Goal: Task Accomplishment & Management: Manage account settings

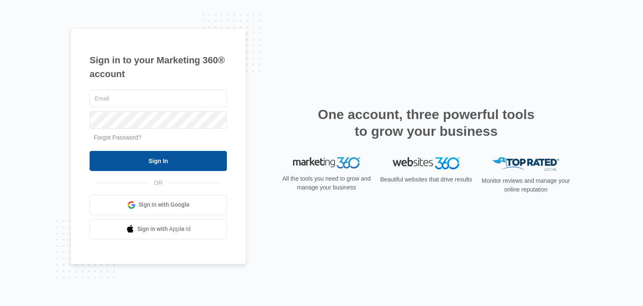
type input "[EMAIL_ADDRESS][DOMAIN_NAME]"
click at [176, 160] on input "Sign In" at bounding box center [158, 161] width 137 height 20
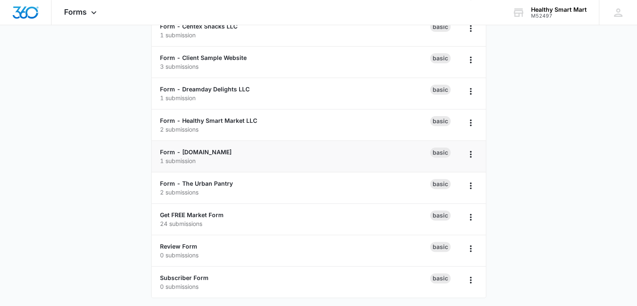
scroll to position [248, 0]
click at [476, 179] on button "Overflow Menu" at bounding box center [470, 184] width 13 height 13
click at [450, 219] on div "Duplicate" at bounding box center [444, 220] width 26 height 6
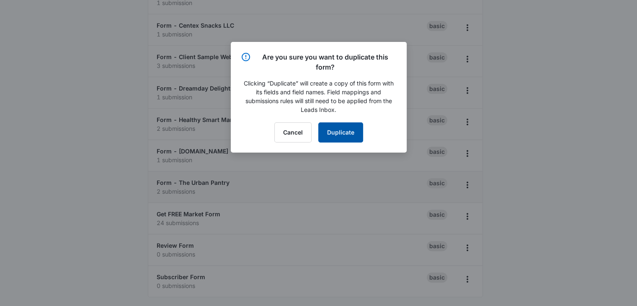
click at [342, 129] on button "Duplicate" at bounding box center [340, 132] width 45 height 20
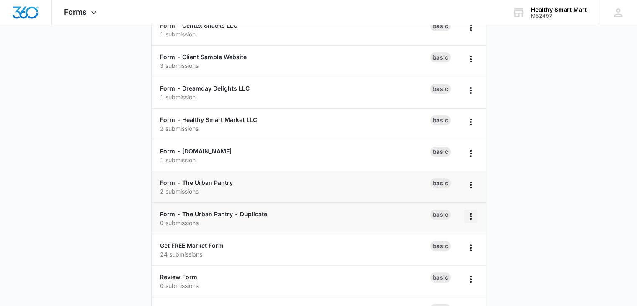
click at [471, 215] on icon "Overflow Menu" at bounding box center [471, 216] width 2 height 7
click at [442, 239] on div "Rename" at bounding box center [444, 239] width 26 height 6
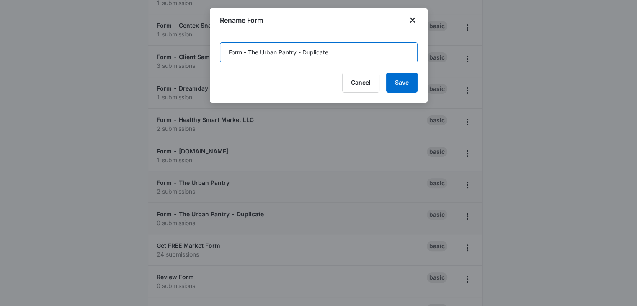
drag, startPoint x: 249, startPoint y: 52, endPoint x: 358, endPoint y: 49, distance: 109.0
click at [355, 51] on input "Form - The Urban Pantry - Duplicate" at bounding box center [319, 52] width 198 height 20
paste input "ZeroMagMicroMart"
type input "Form - ZeroMagMicroMart"
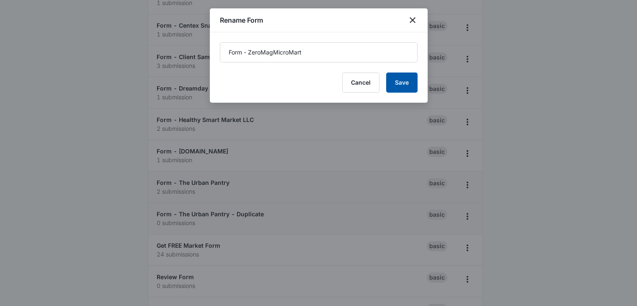
click at [400, 89] on button "Save" at bounding box center [401, 82] width 31 height 20
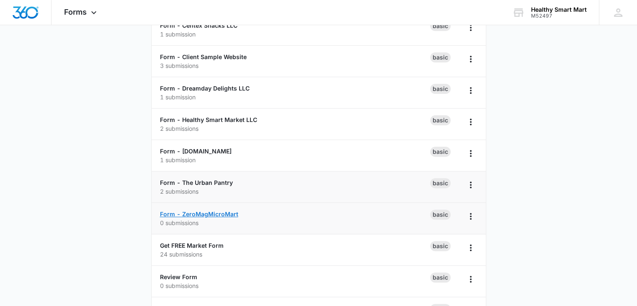
click at [217, 213] on link "Form - ZeroMagMicroMart" at bounding box center [199, 213] width 78 height 7
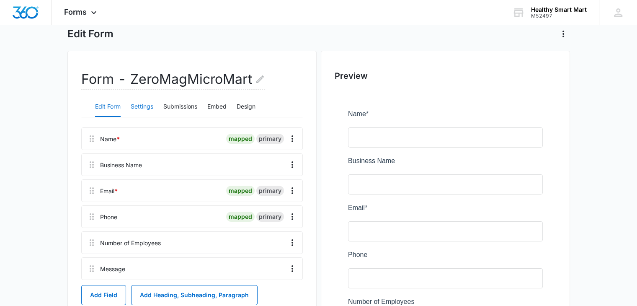
scroll to position [44, 0]
click at [147, 110] on button "Settings" at bounding box center [142, 107] width 23 height 20
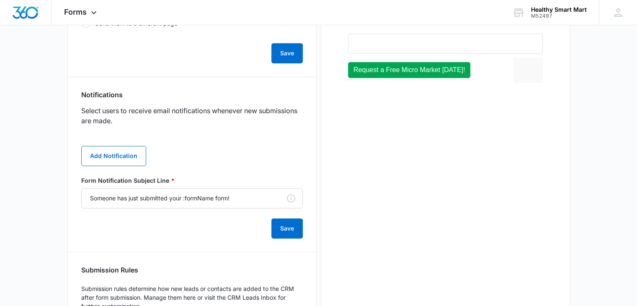
scroll to position [374, 0]
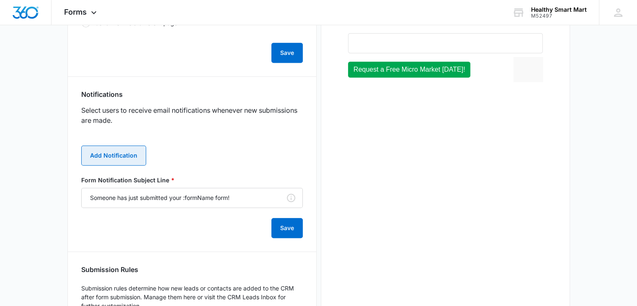
click at [114, 151] on button "Add Notification" at bounding box center [113, 155] width 65 height 20
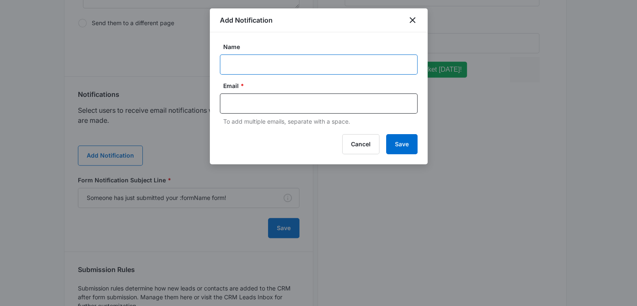
click at [230, 62] on input "Name" at bounding box center [319, 64] width 198 height 20
type input "Aaron"
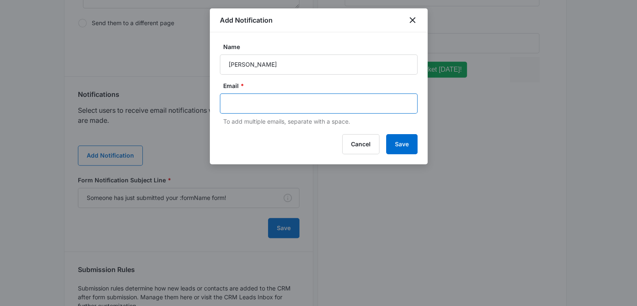
click at [268, 99] on input "text" at bounding box center [320, 103] width 182 height 13
paste input "support@ZeroMagMicroMart.com"
type input "support@ZeroMagMicroMart.com"
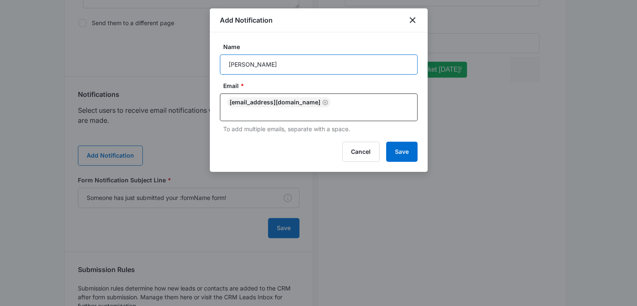
click at [283, 62] on input "Aaron" at bounding box center [319, 64] width 198 height 20
paste input "McMiller"
type input "Aaron McMiller"
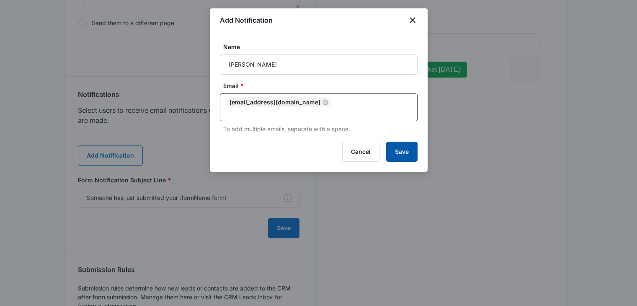
click at [404, 152] on button "Save" at bounding box center [401, 152] width 31 height 20
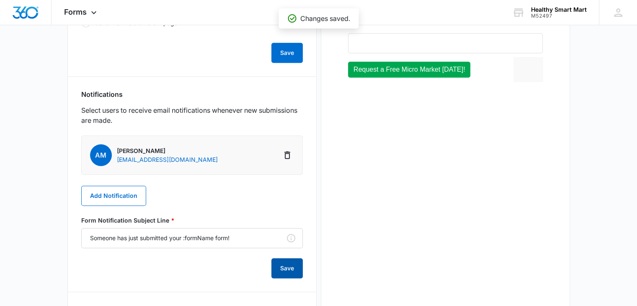
click at [292, 264] on button "Save" at bounding box center [286, 268] width 31 height 20
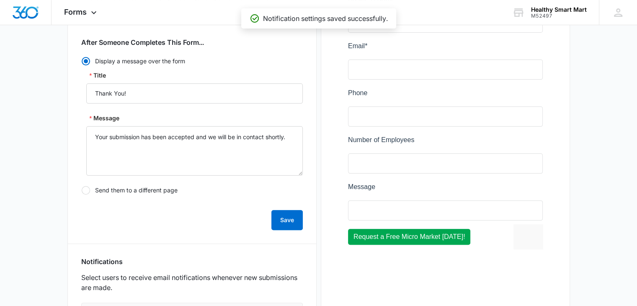
scroll to position [206, 0]
click at [284, 217] on button "Save" at bounding box center [286, 220] width 31 height 20
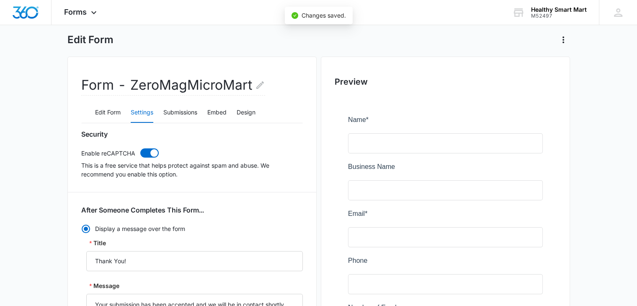
scroll to position [39, 0]
click at [189, 112] on button "Submissions" at bounding box center [180, 113] width 34 height 20
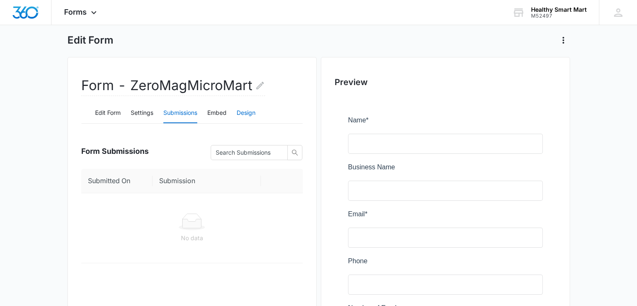
click at [250, 112] on button "Design" at bounding box center [246, 113] width 19 height 20
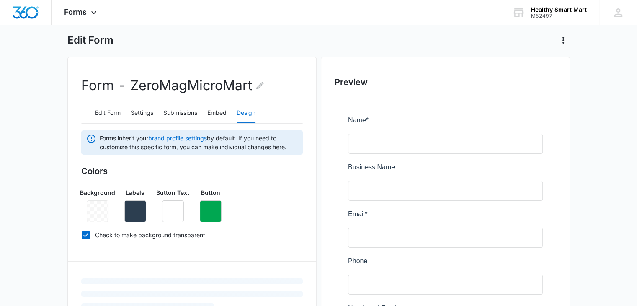
click at [101, 218] on div at bounding box center [98, 211] width 22 height 22
click at [84, 232] on icon at bounding box center [86, 235] width 8 height 8
click at [82, 235] on input "Check to make background transparent" at bounding box center [81, 235] width 0 height 0
checkbox input "false"
click at [97, 209] on icon "button" at bounding box center [98, 211] width 8 height 8
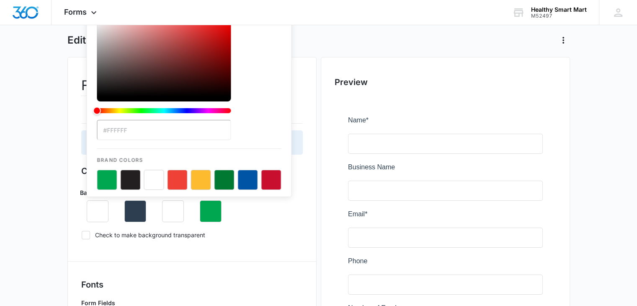
click at [129, 113] on div "color-picker" at bounding box center [164, 69] width 134 height 101
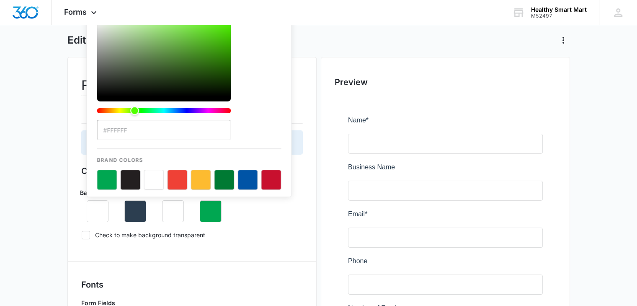
click at [134, 112] on div "Hue" at bounding box center [164, 110] width 134 height 5
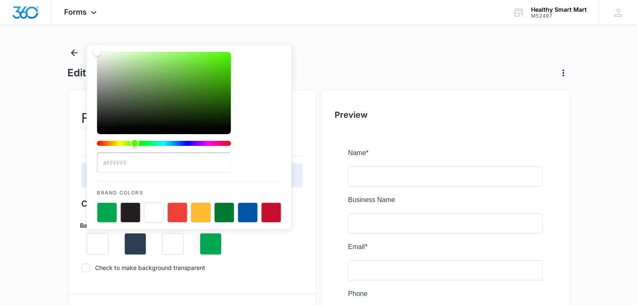
scroll to position [0, 0]
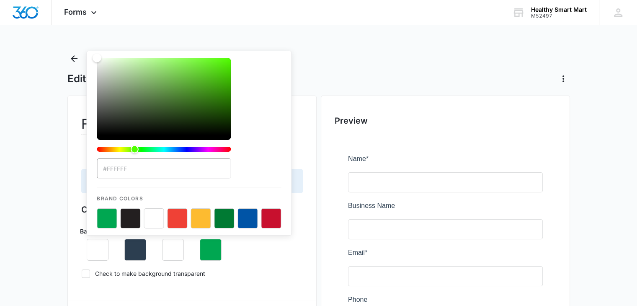
click at [130, 66] on div "Color" at bounding box center [164, 96] width 134 height 77
type input "#bde3ab"
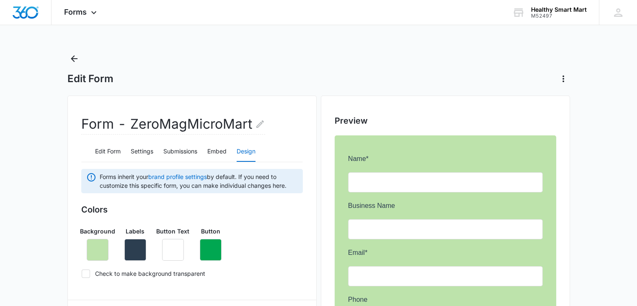
click at [269, 253] on div "Background Labels Button Text Button" at bounding box center [192, 240] width 222 height 41
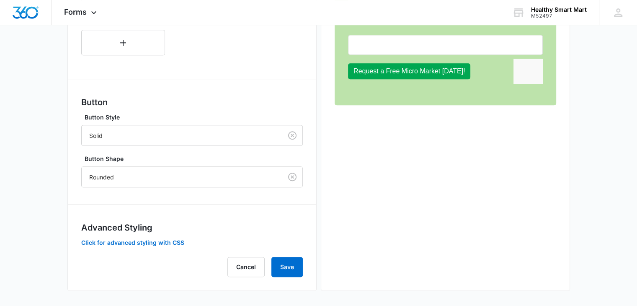
scroll to position [372, 0]
click at [281, 266] on button "Save" at bounding box center [286, 266] width 31 height 20
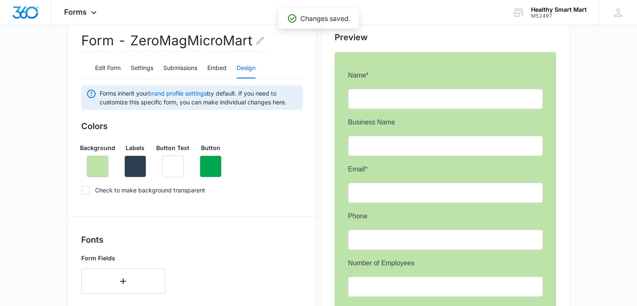
scroll to position [0, 0]
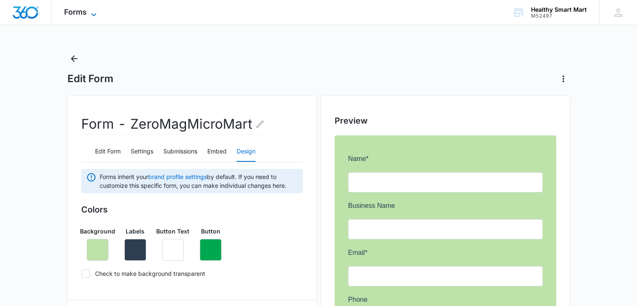
click at [92, 14] on icon at bounding box center [93, 14] width 5 height 3
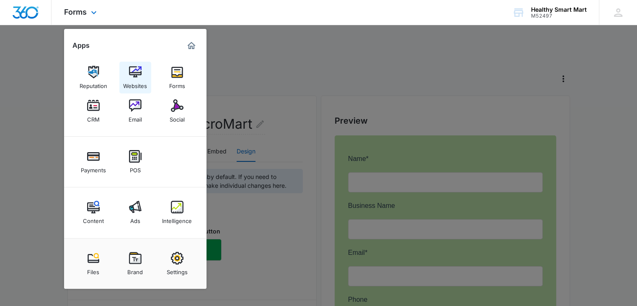
click at [136, 67] on img at bounding box center [135, 72] width 13 height 13
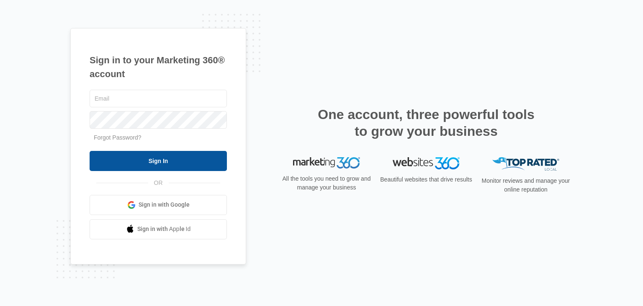
type input "[EMAIL_ADDRESS][DOMAIN_NAME]"
click at [169, 158] on input "Sign In" at bounding box center [158, 161] width 137 height 20
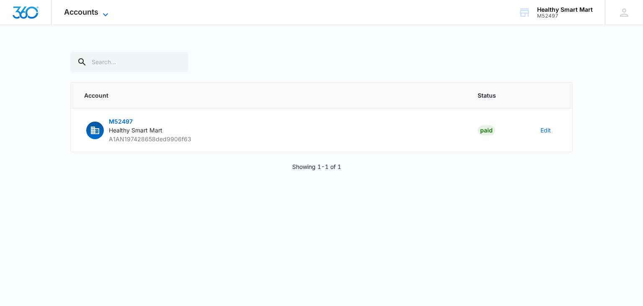
click at [107, 12] on icon at bounding box center [106, 15] width 10 height 10
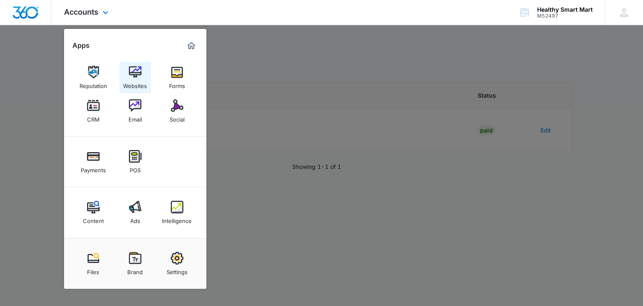
click at [139, 72] on img at bounding box center [135, 72] width 13 height 13
